Goal: Find specific page/section: Find specific page/section

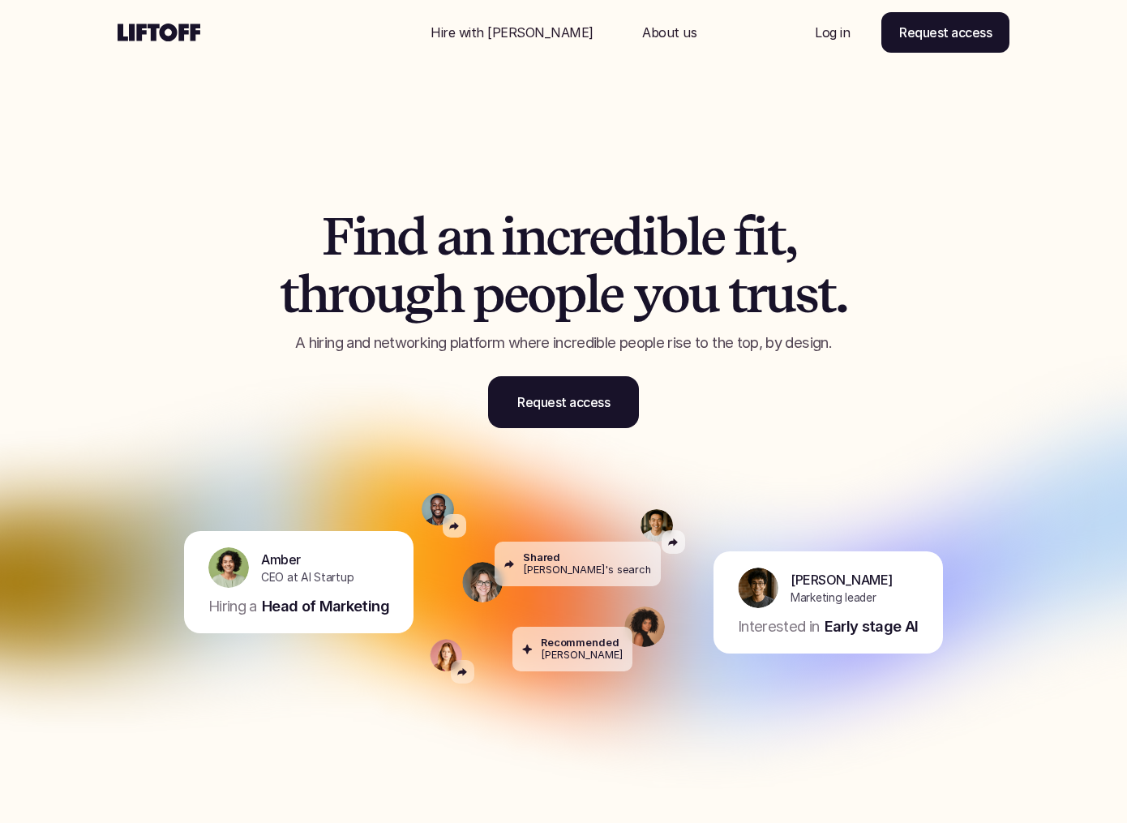
click at [824, 28] on p "Log in" at bounding box center [832, 32] width 35 height 19
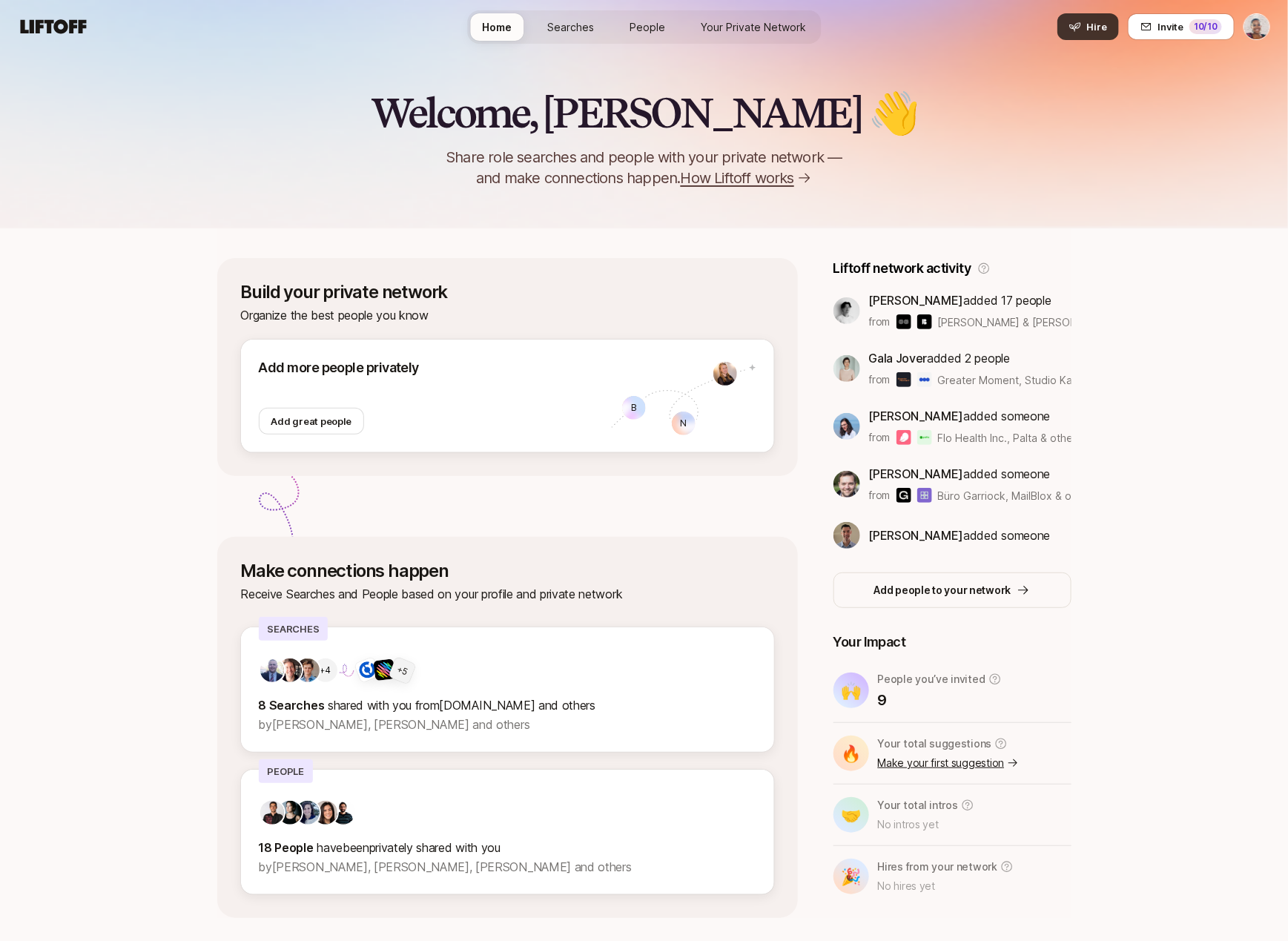
click at [1089, 22] on button "Hire" at bounding box center [1087, 27] width 61 height 27
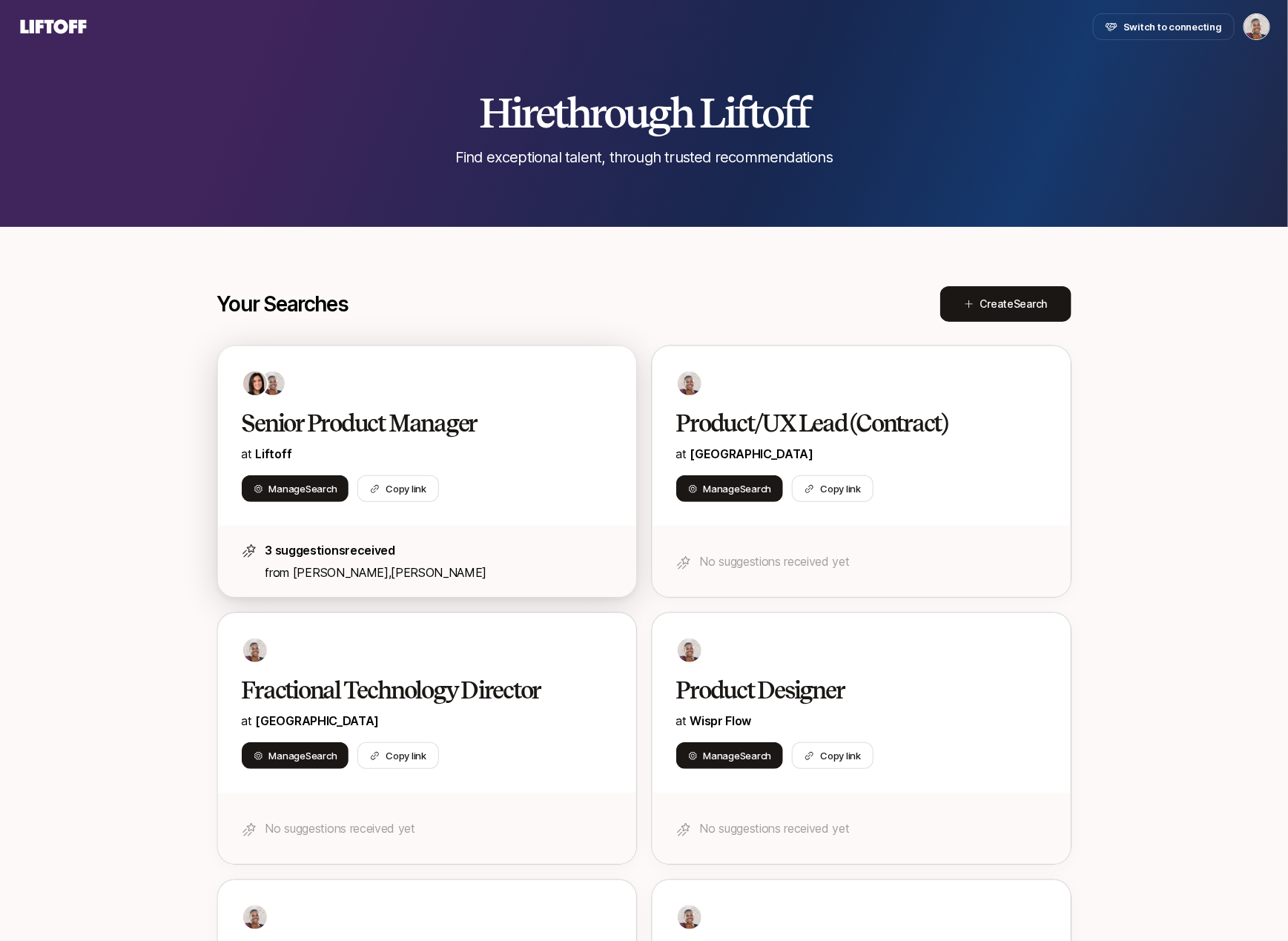
click at [311, 410] on h2 "Senior Product Manager" at bounding box center [410, 423] width 339 height 29
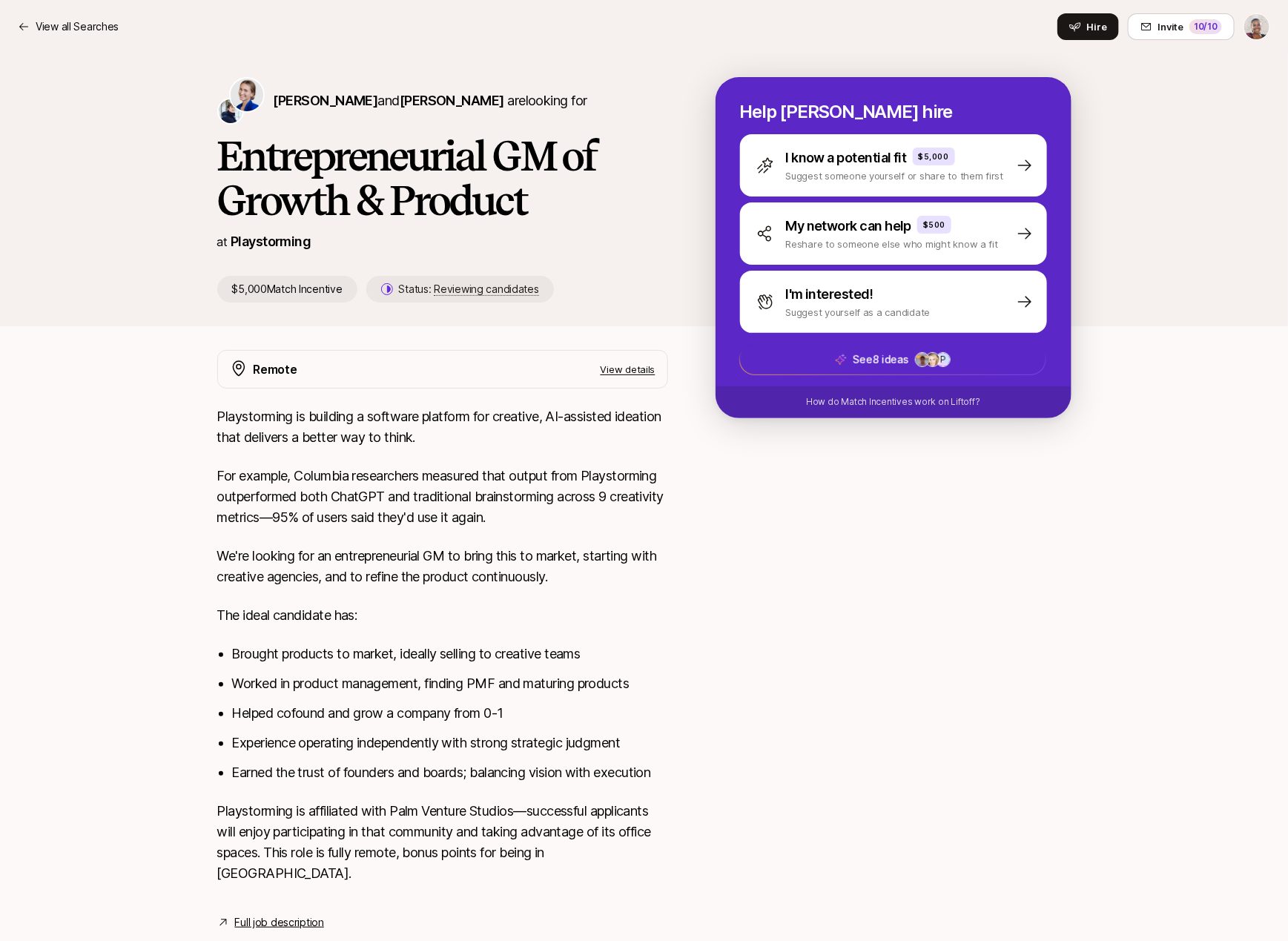
click at [117, 80] on div "Daniela Plattner and Hayley Darden are looking for Entrepreneurial GM of Growth…" at bounding box center [644, 189] width 1288 height 273
